Goal: Ask a question

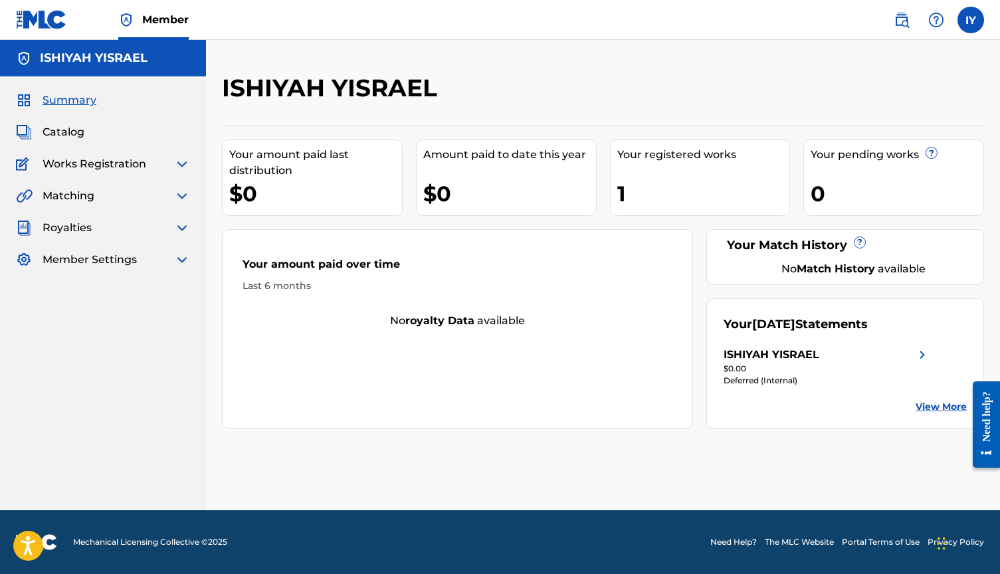
click at [68, 109] on div "Summary Catalog Works Registration Claiming Tool Individual Registration Tool B…" at bounding box center [103, 179] width 206 height 207
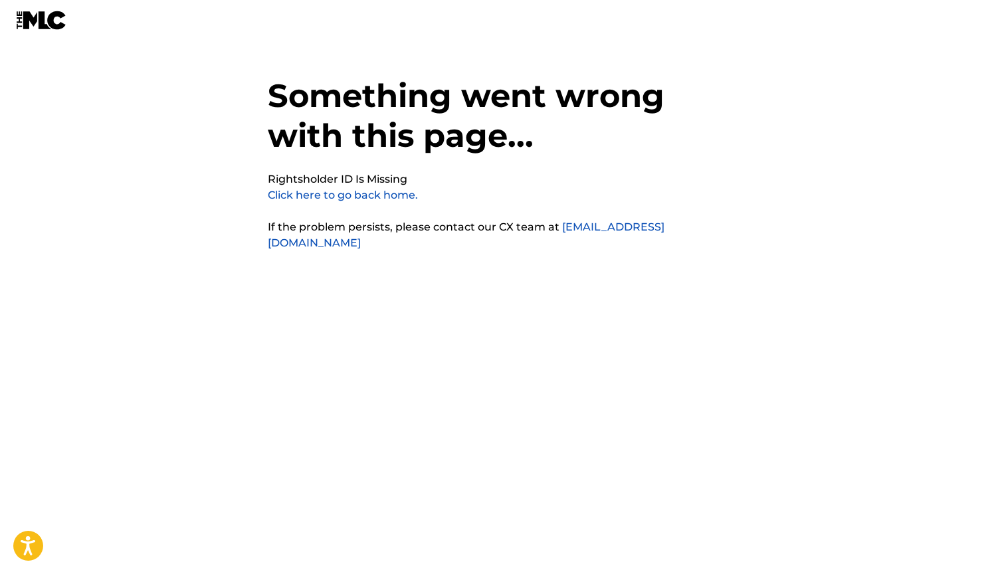
click at [354, 195] on link "Click here to go back home." at bounding box center [343, 195] width 150 height 13
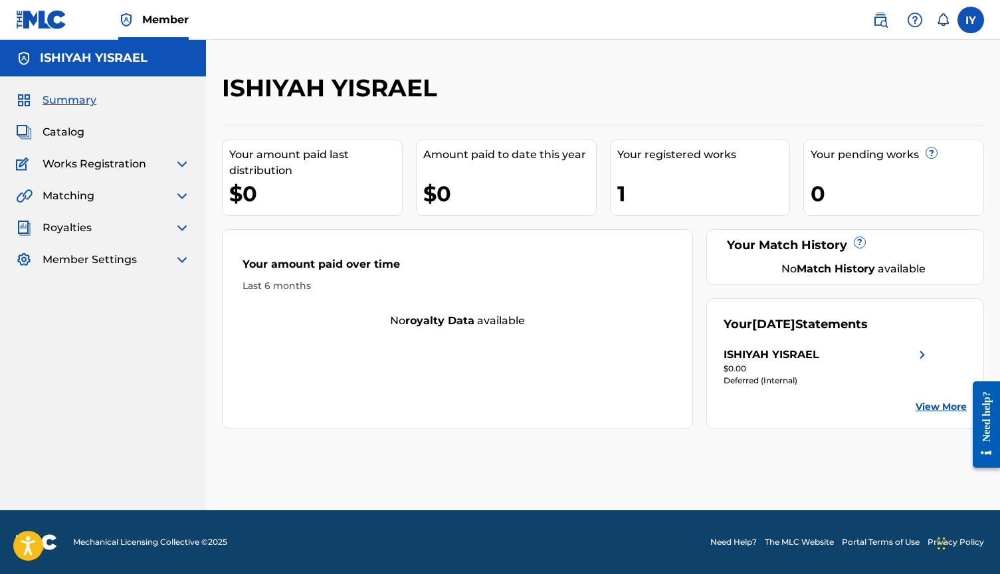
click at [92, 235] on div "Royalties" at bounding box center [103, 228] width 174 height 16
click at [83, 229] on span "Royalties" at bounding box center [67, 228] width 49 height 16
click at [179, 227] on img at bounding box center [182, 228] width 16 height 16
click at [75, 254] on link "Summary" at bounding box center [123, 260] width 134 height 14
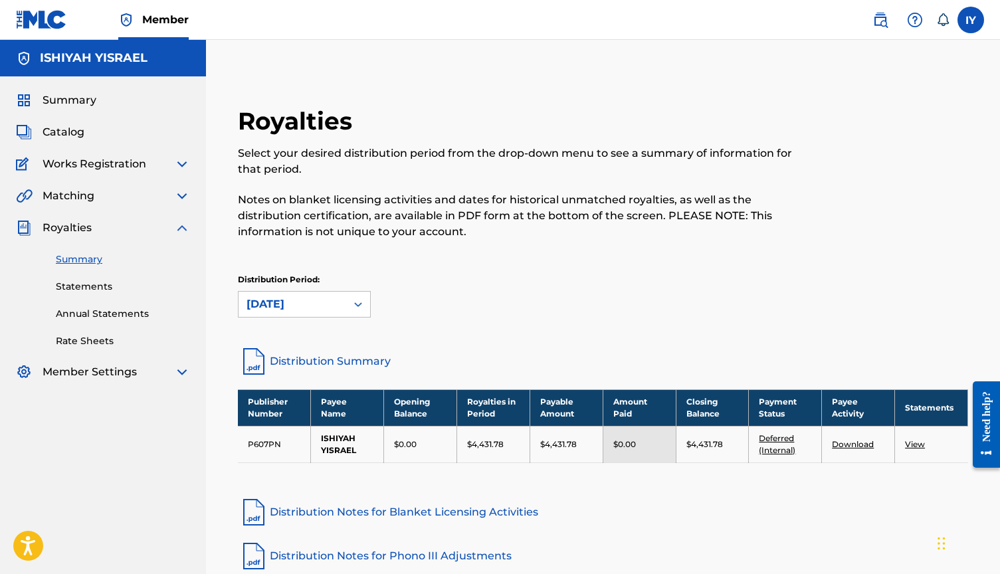
click at [100, 376] on span "Member Settings" at bounding box center [90, 372] width 94 height 16
click at [178, 376] on img at bounding box center [182, 372] width 16 height 16
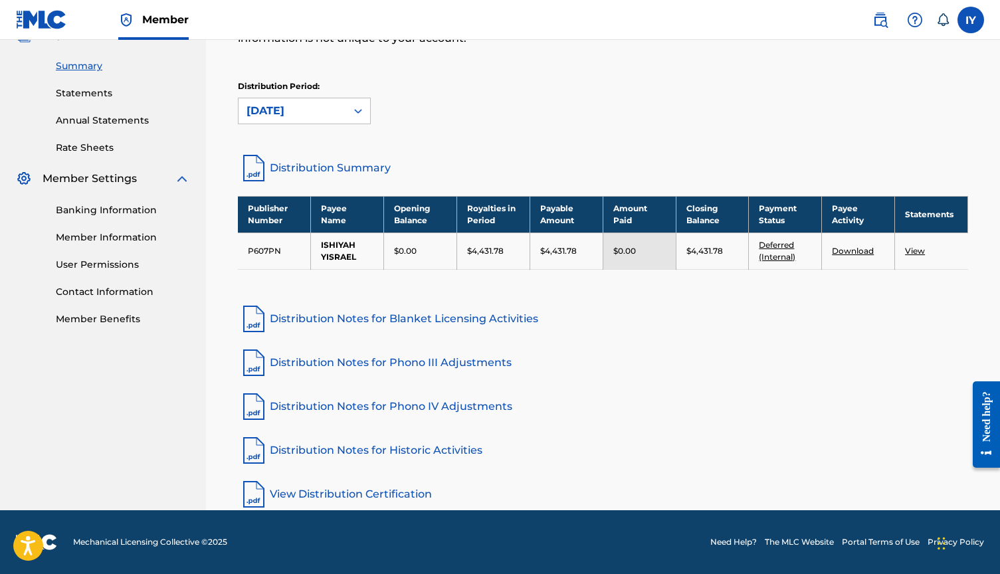
scroll to position [193, 0]
click at [976, 23] on label at bounding box center [971, 20] width 27 height 27
click at [971, 20] on input "IY Ishiyah Yisrael ishiyahyisrael21@gmail.com Notification Preferences Profile …" at bounding box center [971, 20] width 0 height 0
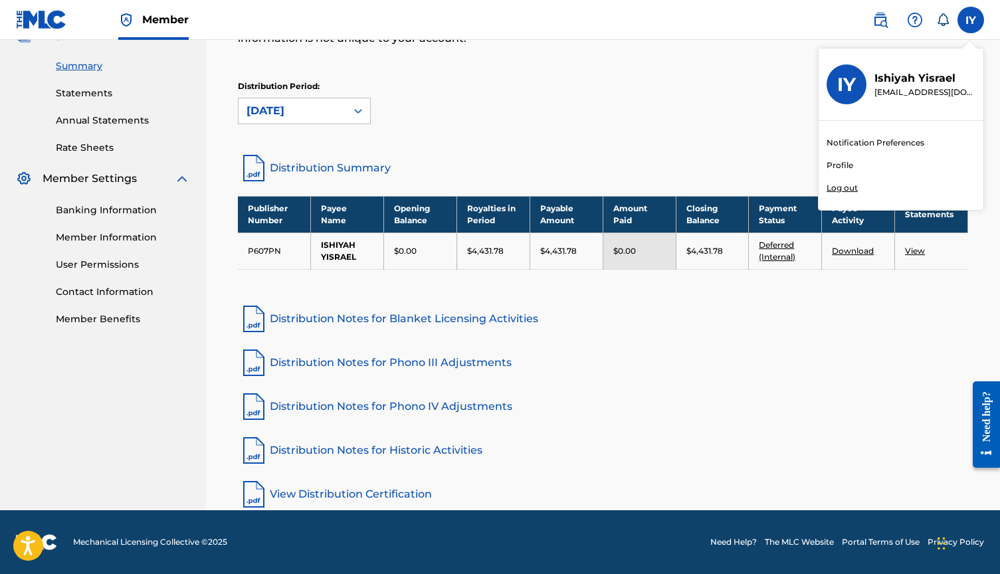
click at [915, 19] on img at bounding box center [915, 20] width 16 height 16
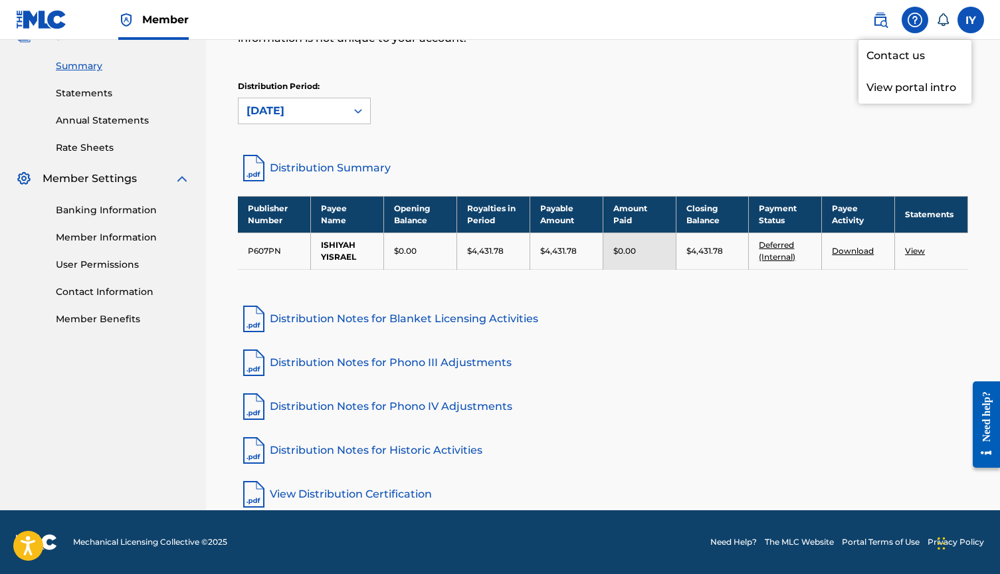
click at [893, 60] on link "Contact us" at bounding box center [915, 56] width 113 height 32
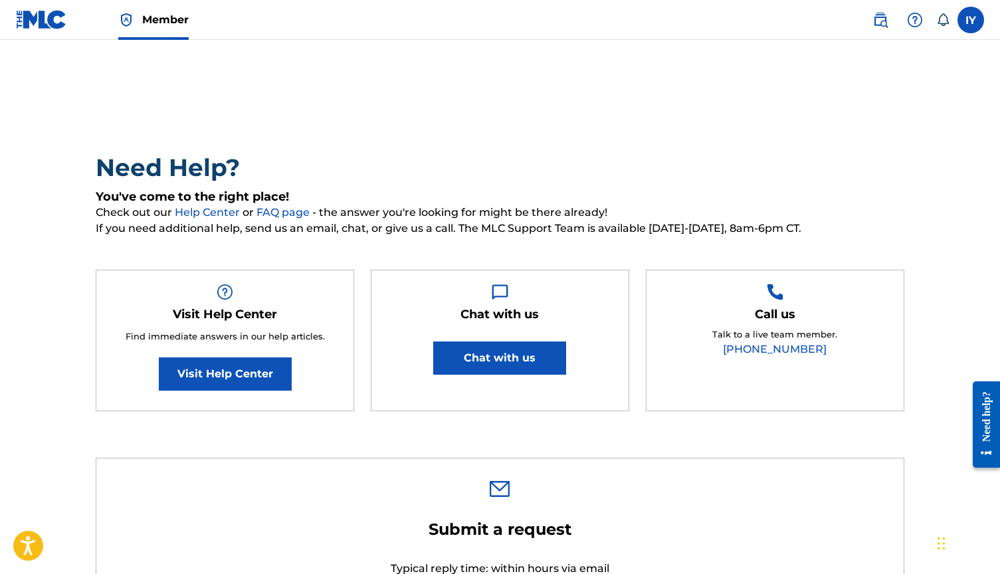
click at [529, 358] on button "Chat with us" at bounding box center [499, 358] width 133 height 33
